Goal: Find specific page/section: Find specific page/section

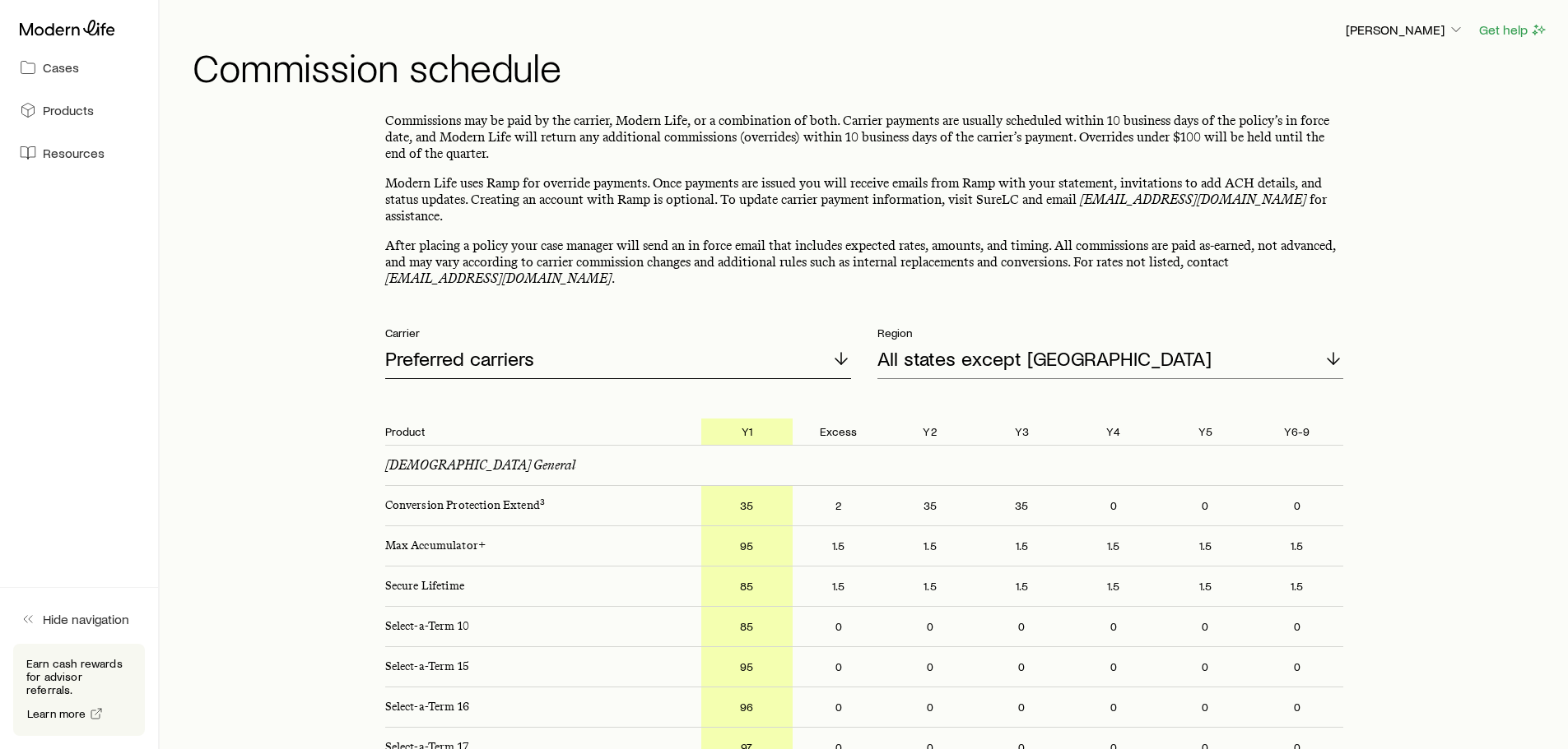
click at [505, 350] on p "Preferred carriers" at bounding box center [459, 359] width 148 height 23
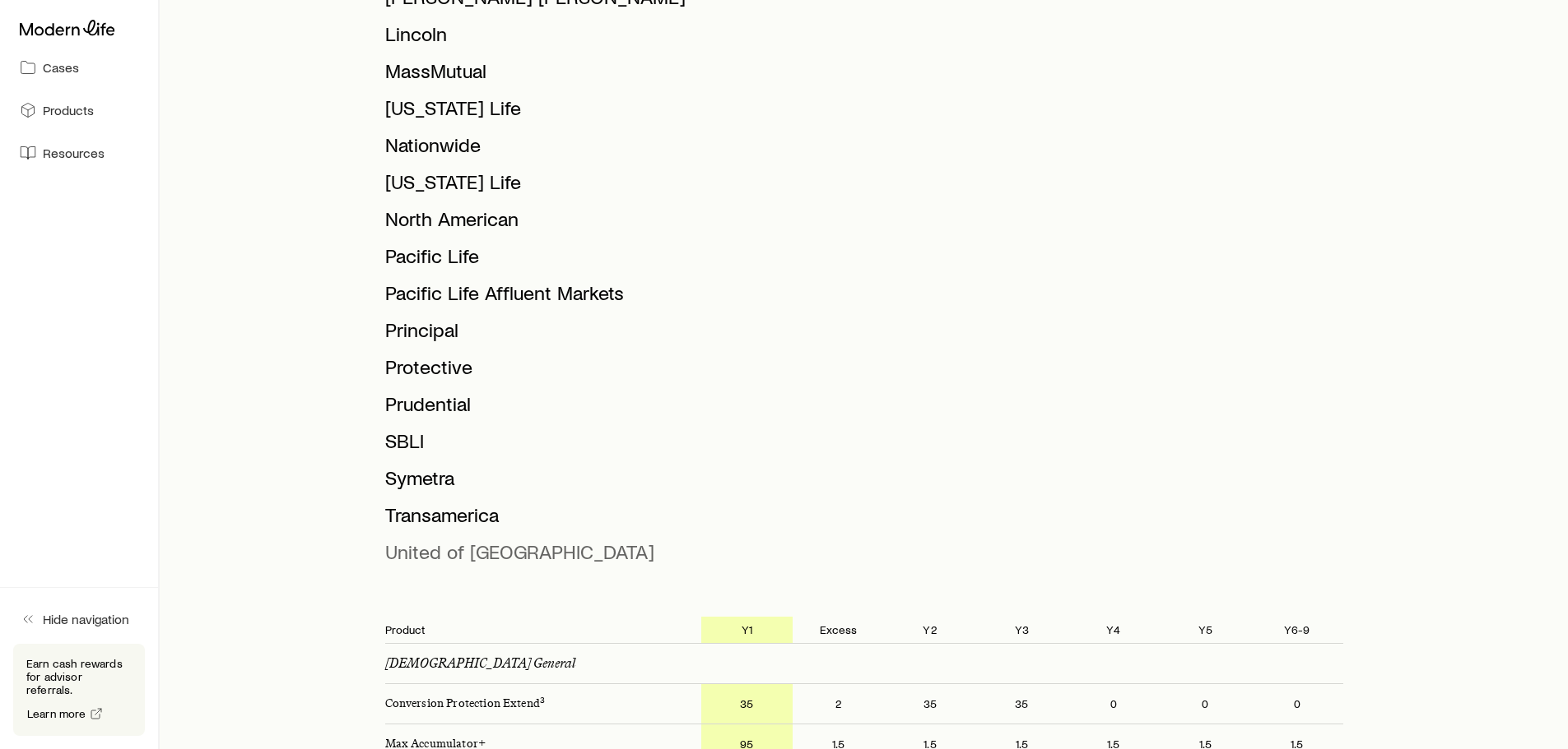
click at [478, 540] on span "United of [GEOGRAPHIC_DATA]" at bounding box center [519, 552] width 269 height 23
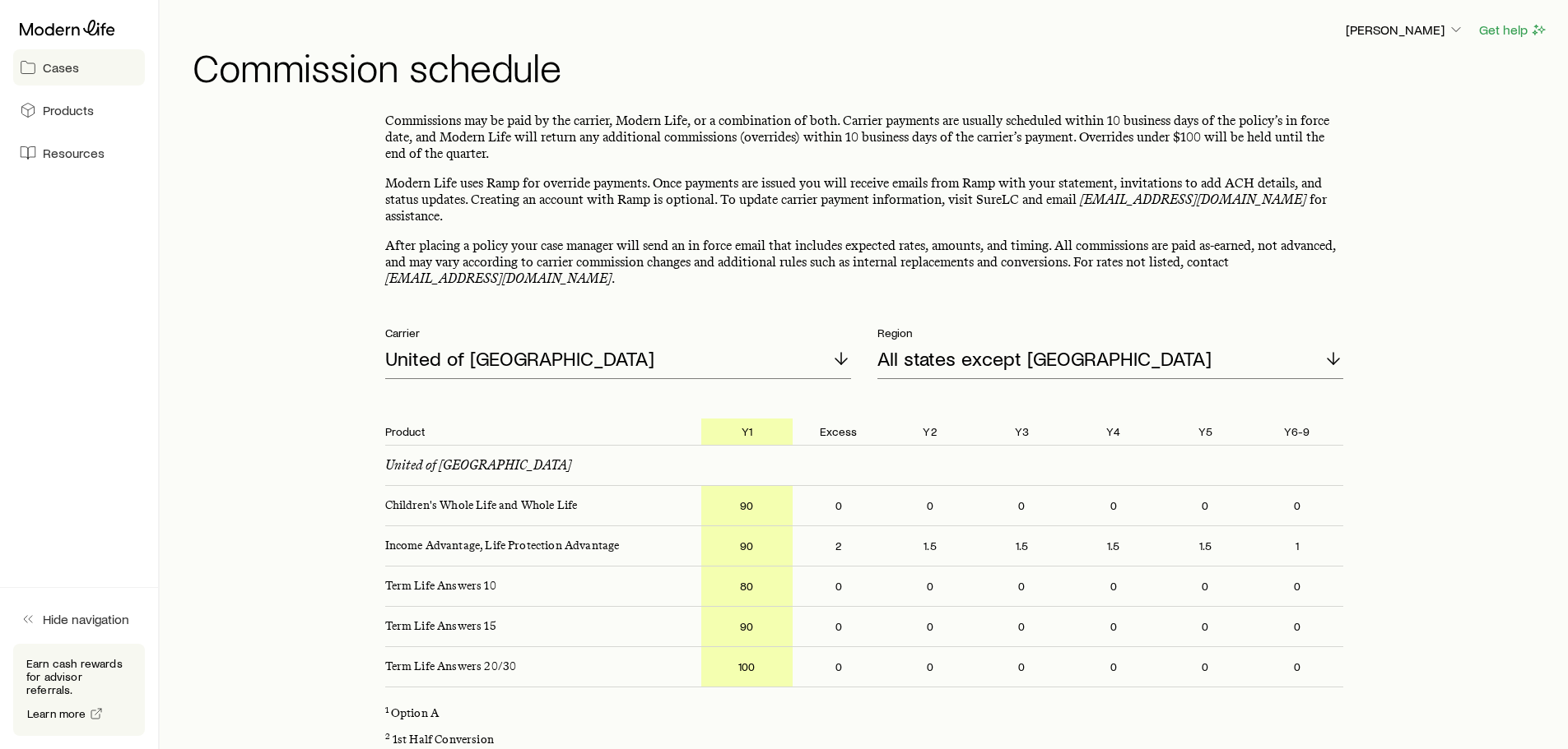
click at [78, 70] on link "Cases" at bounding box center [78, 67] width 132 height 36
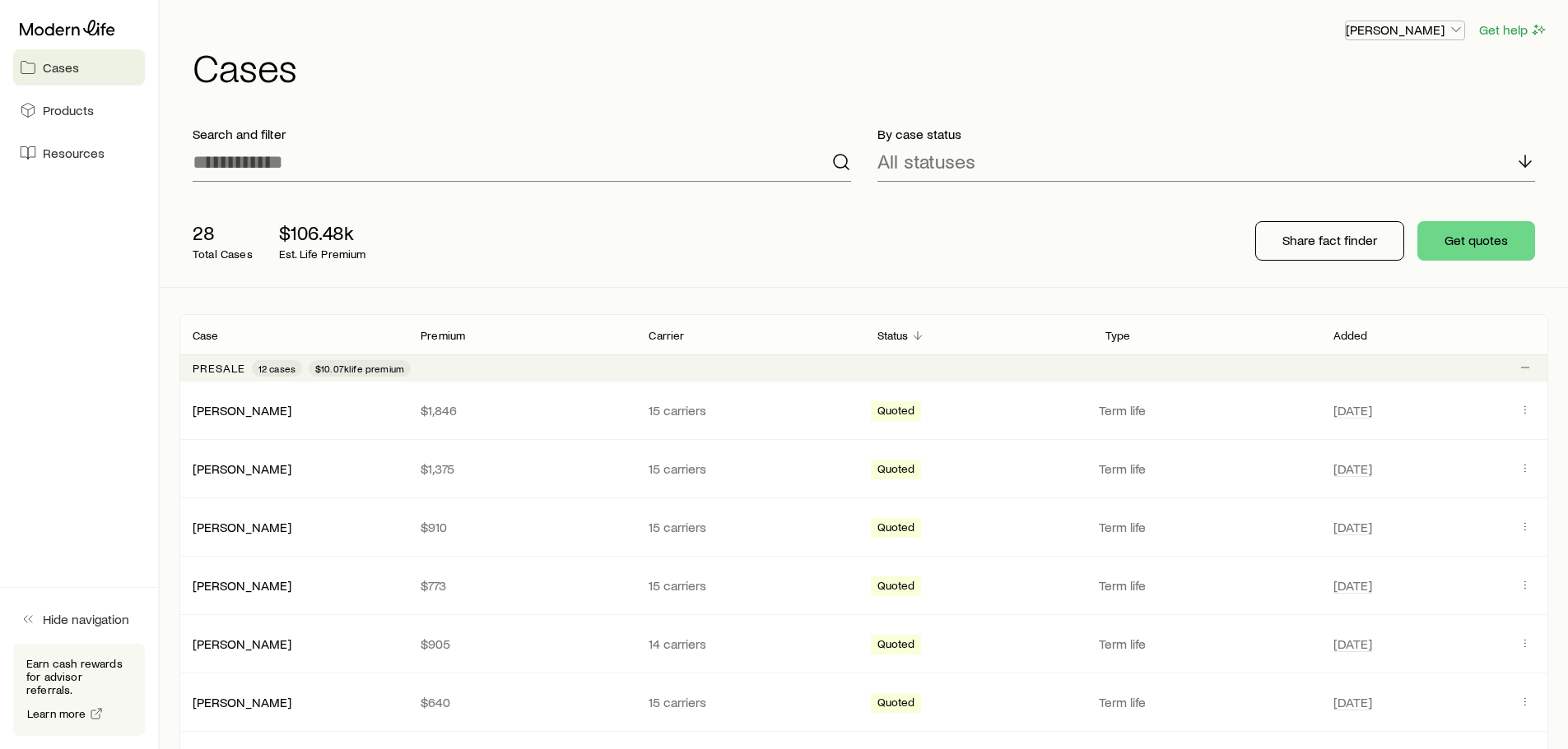
click at [1434, 23] on p "[PERSON_NAME]" at bounding box center [1404, 29] width 118 height 17
click at [1297, 116] on icon at bounding box center [1290, 110] width 17 height 17
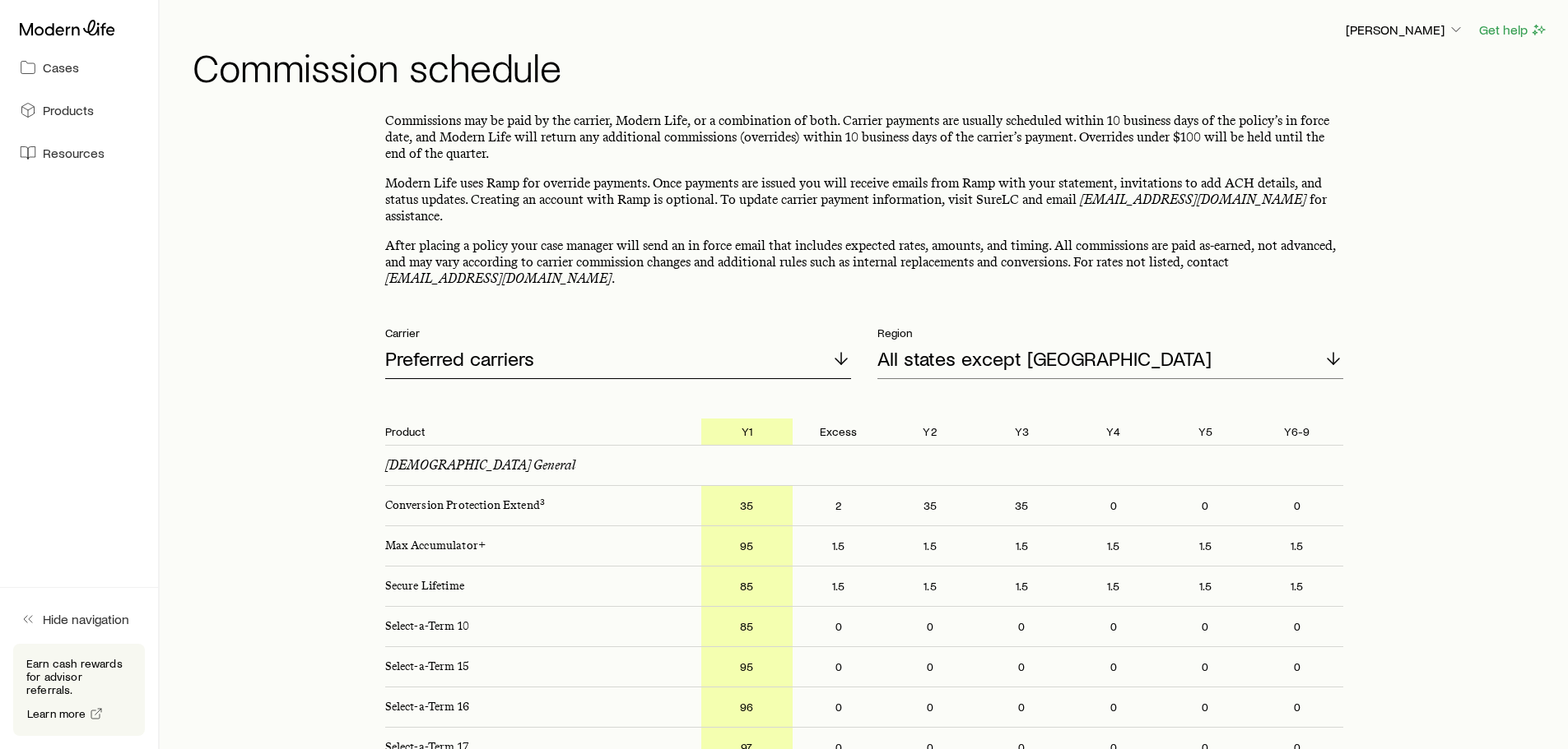
click at [553, 340] on div "Preferred carriers" at bounding box center [617, 359] width 466 height 39
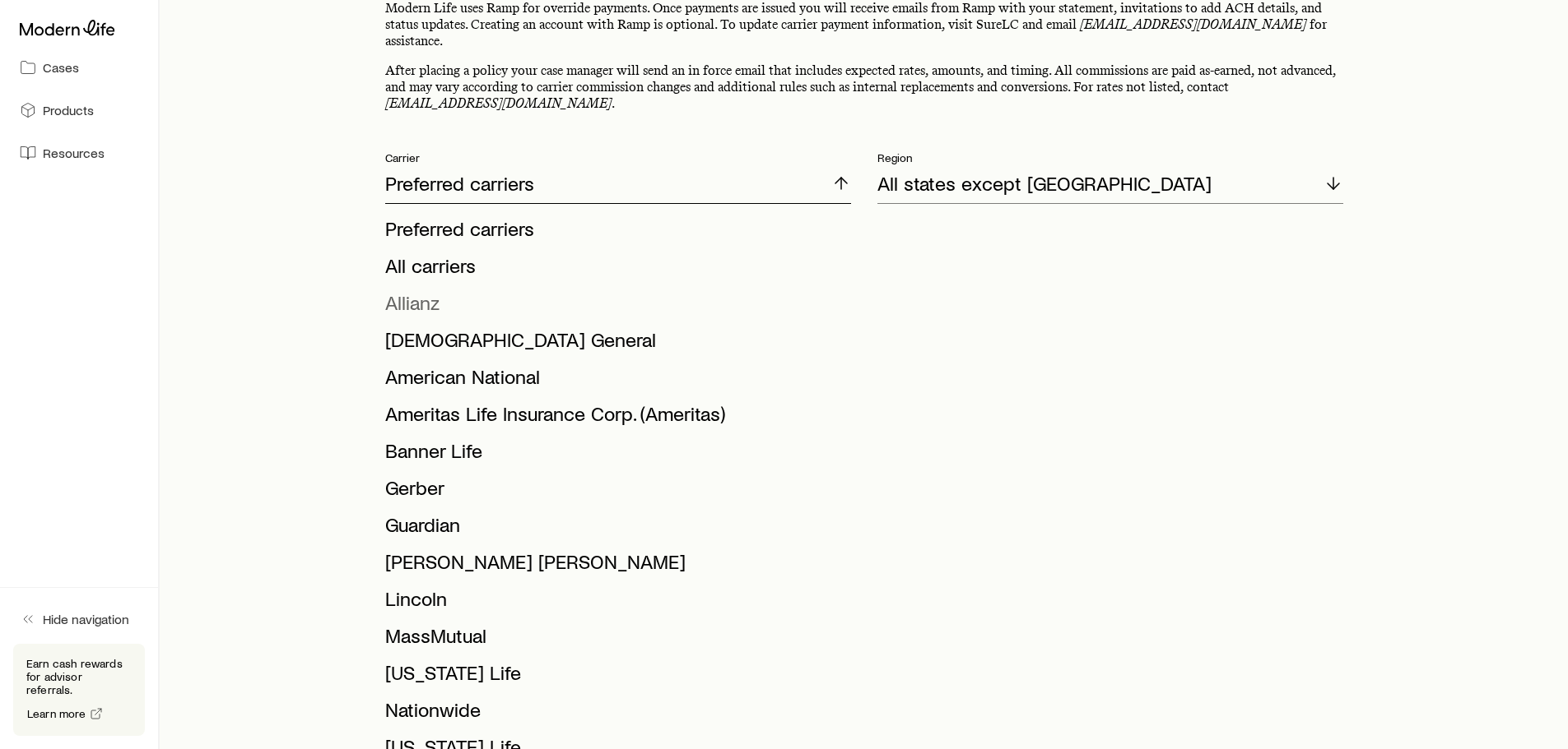
scroll to position [411, 0]
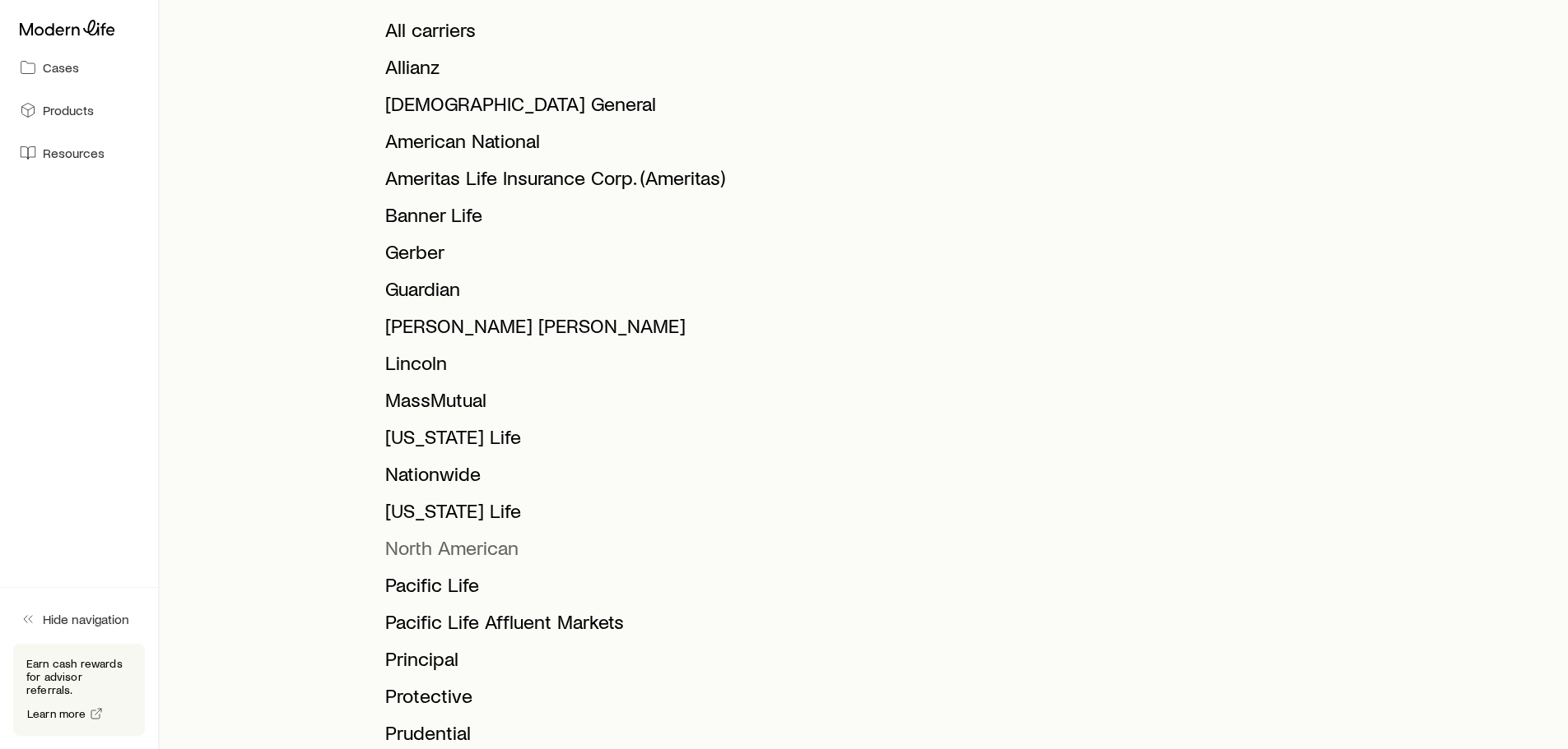
click at [464, 537] on span "North American" at bounding box center [451, 547] width 133 height 23
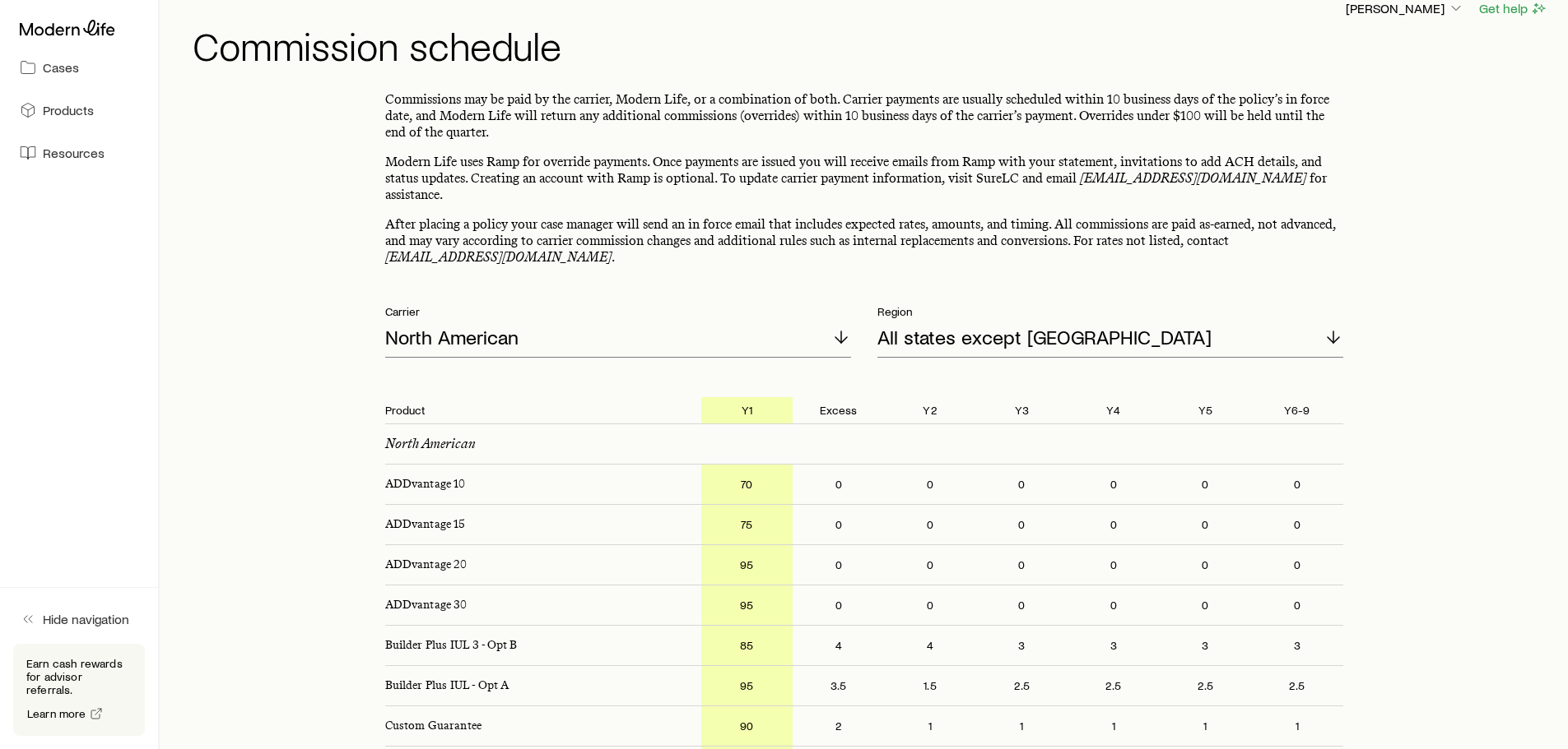
scroll to position [0, 0]
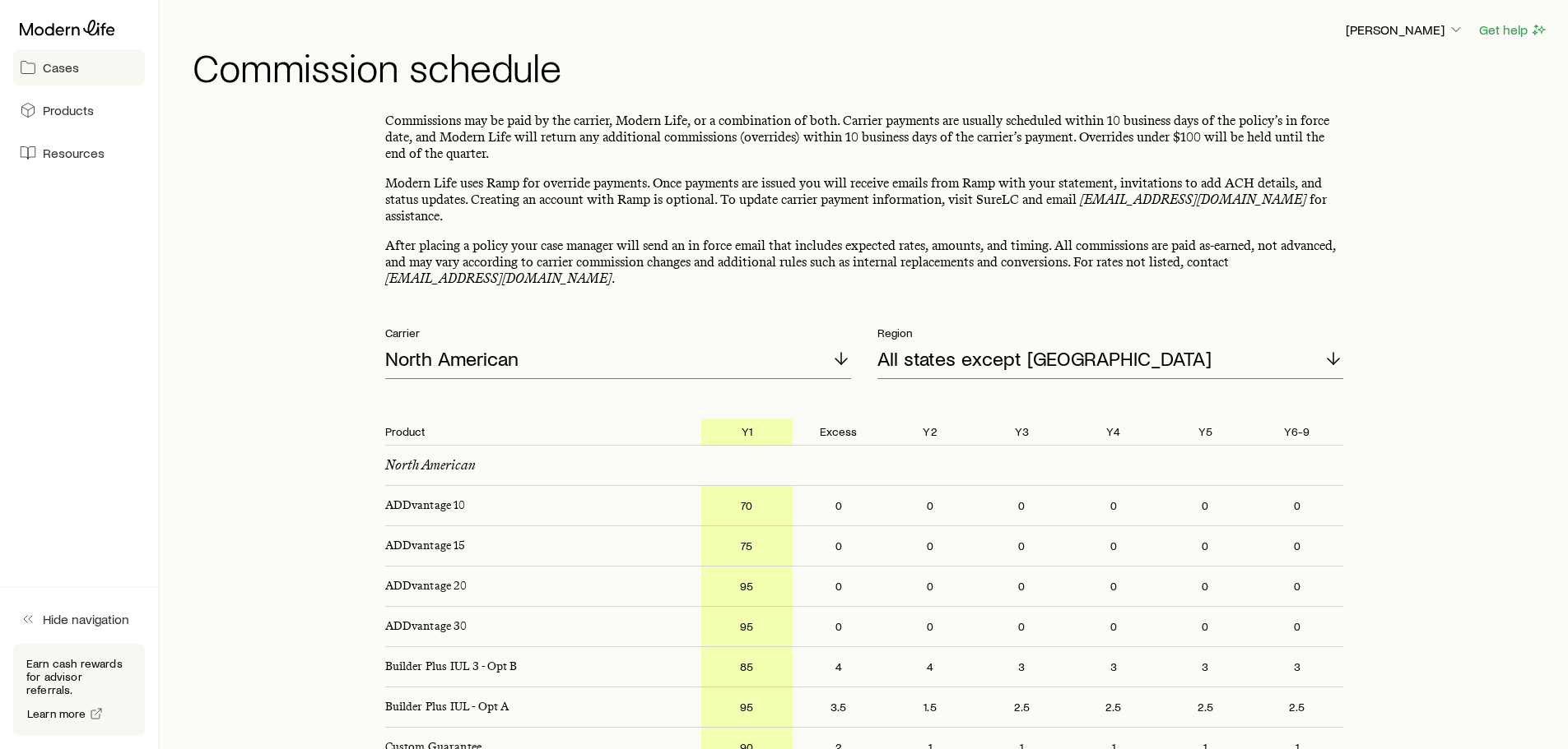
click at [74, 72] on span "Cases" at bounding box center [61, 67] width 36 height 17
